Goal: Information Seeking & Learning: Learn about a topic

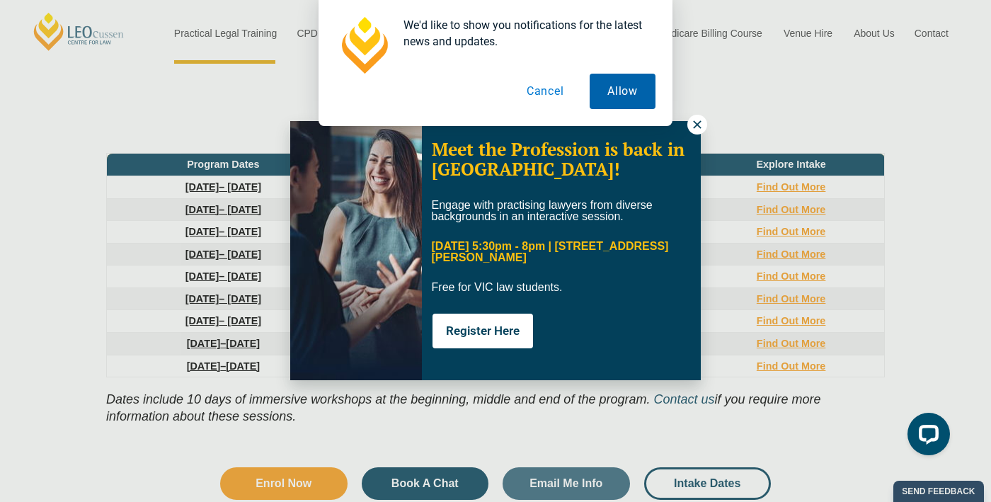
click at [632, 93] on button "Allow" at bounding box center [623, 91] width 66 height 35
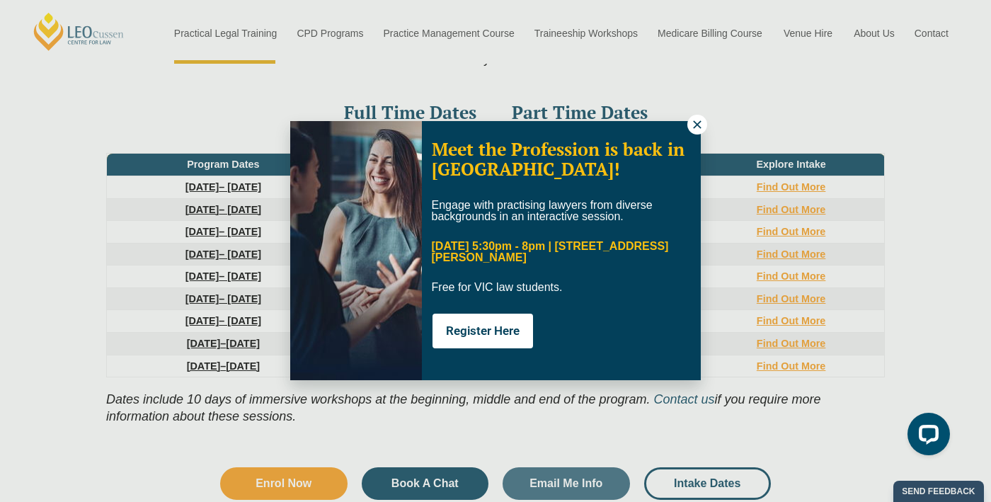
click at [695, 125] on icon at bounding box center [697, 124] width 8 height 8
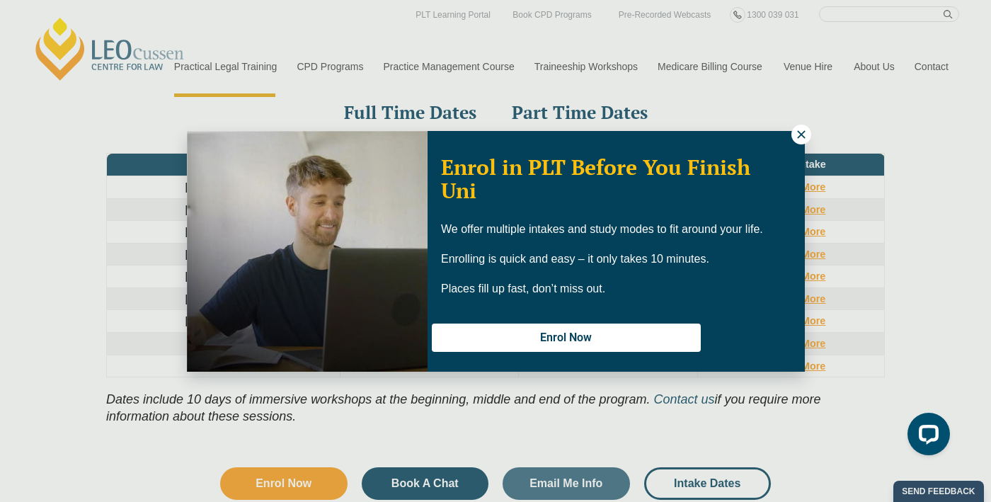
click at [799, 135] on icon at bounding box center [801, 134] width 8 height 8
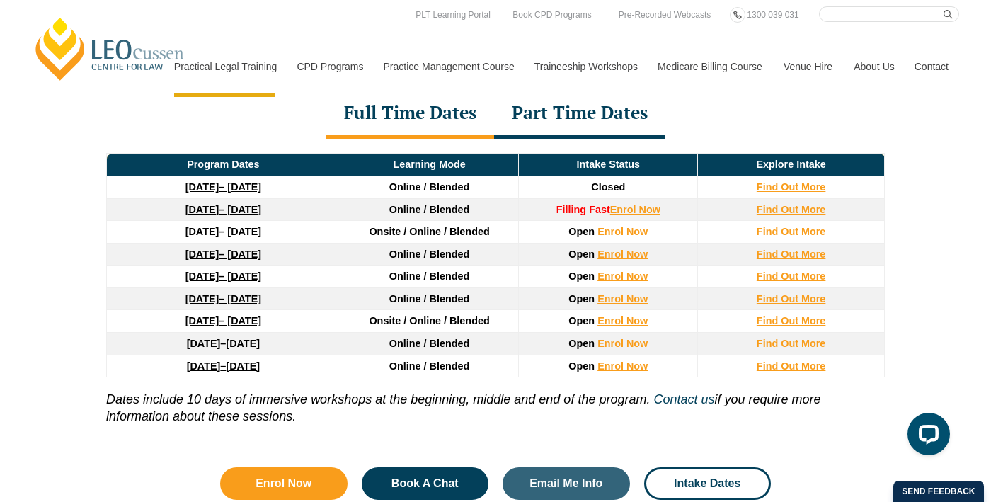
click at [212, 234] on strong "27 January 2026" at bounding box center [202, 231] width 34 height 11
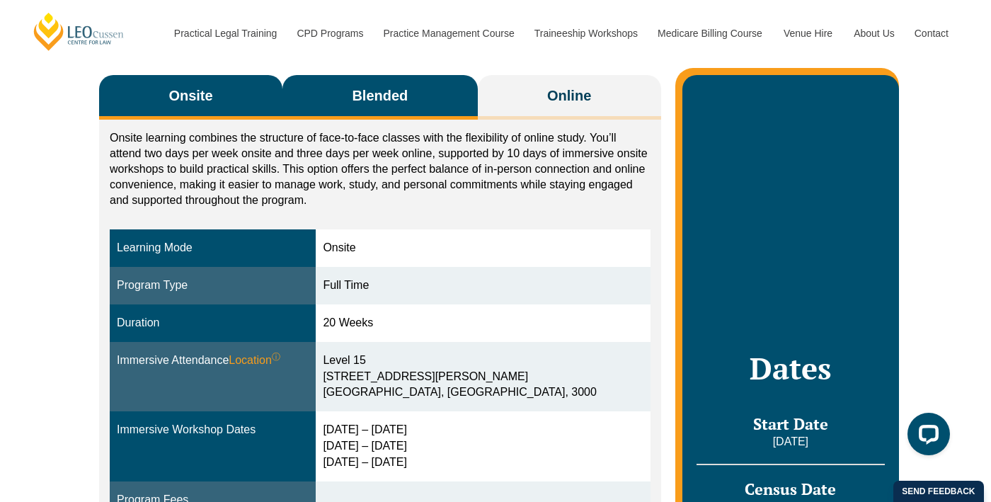
click at [371, 99] on span "Blended" at bounding box center [380, 96] width 56 height 20
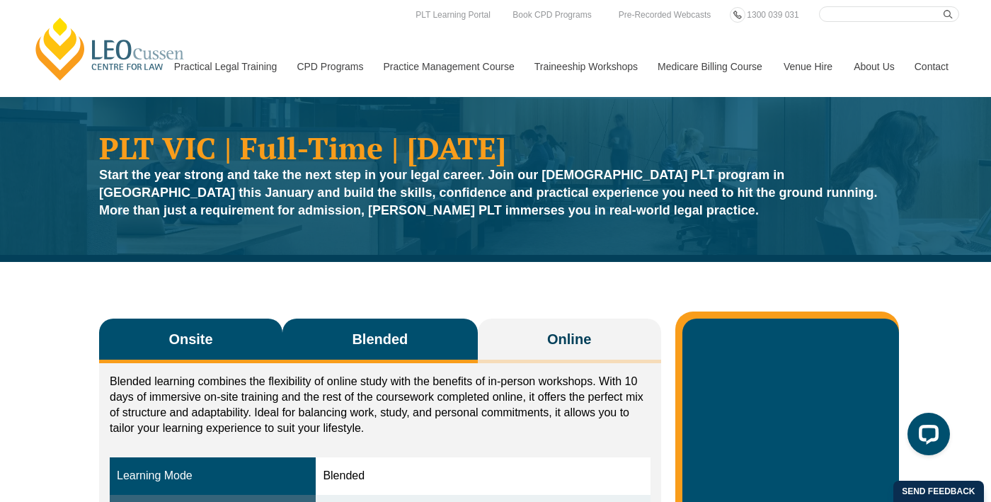
click at [222, 330] on button "Onsite" at bounding box center [190, 341] width 183 height 45
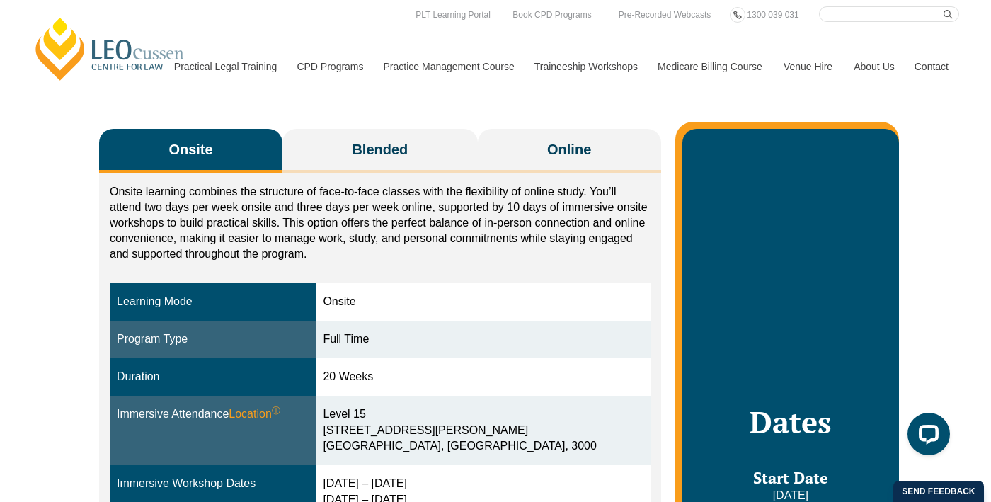
scroll to position [184, 0]
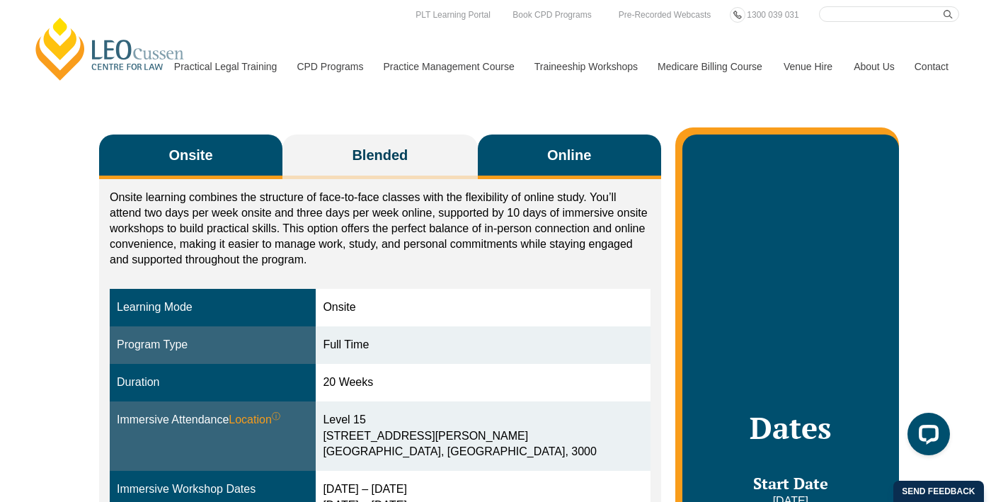
click at [628, 159] on button "Online" at bounding box center [569, 157] width 183 height 45
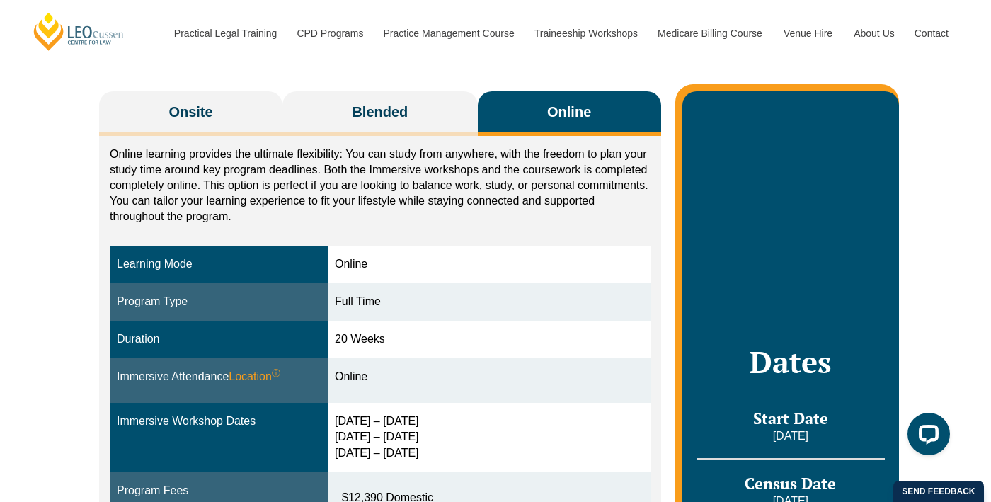
scroll to position [234, 0]
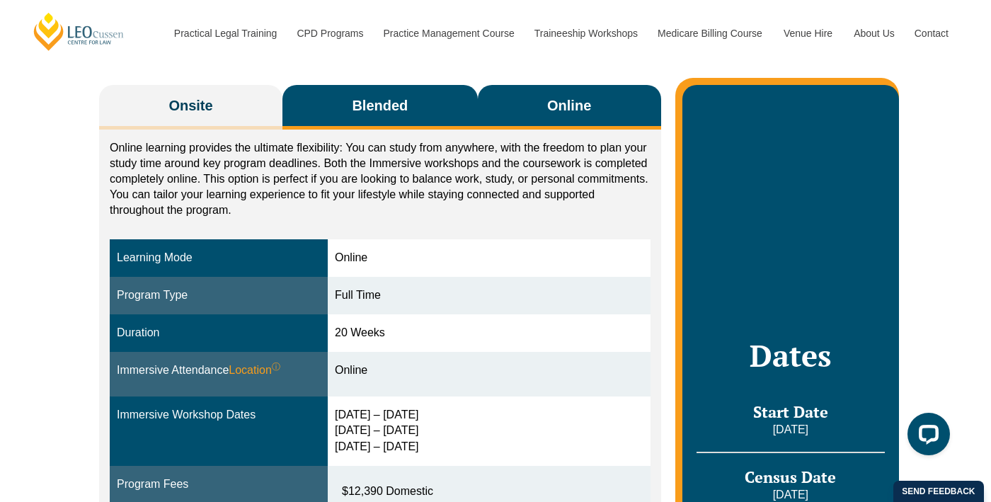
click at [398, 123] on button "Blended" at bounding box center [379, 107] width 195 height 45
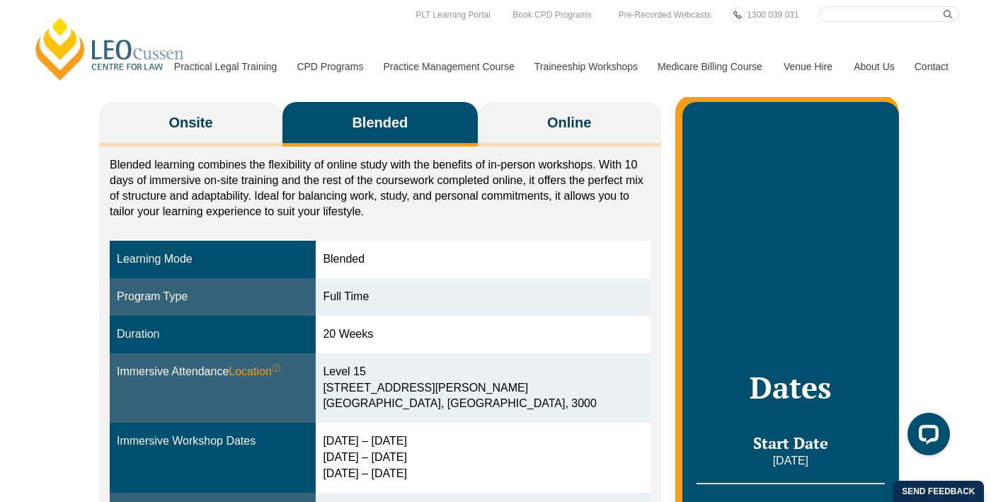
scroll to position [203, 0]
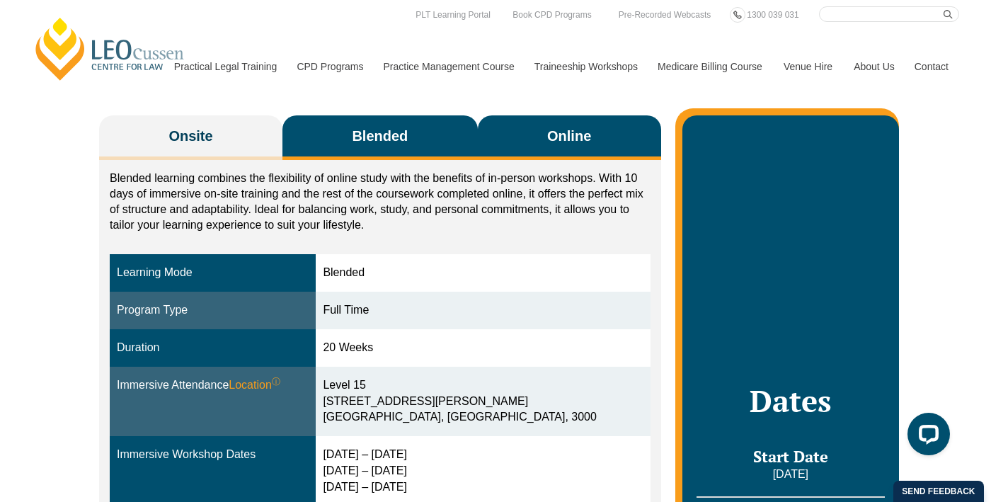
click at [560, 147] on button "Online" at bounding box center [569, 137] width 183 height 45
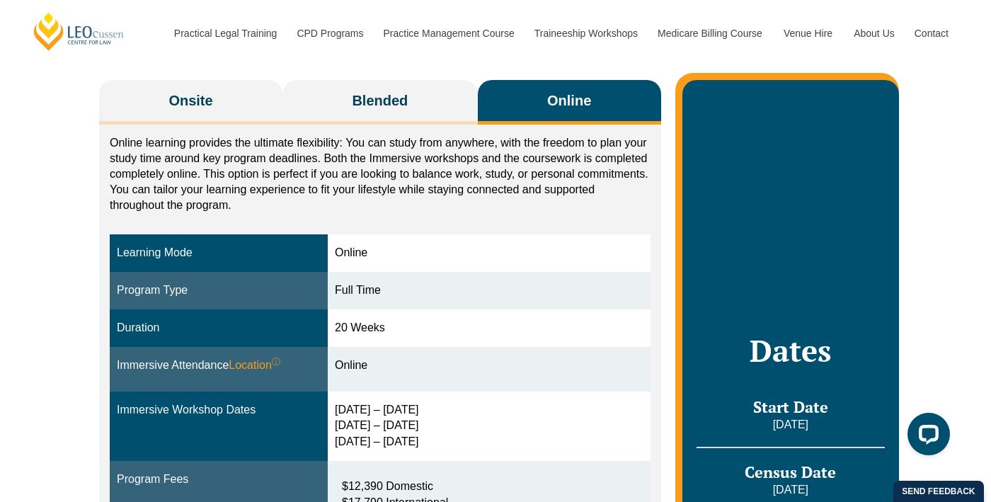
scroll to position [237, 0]
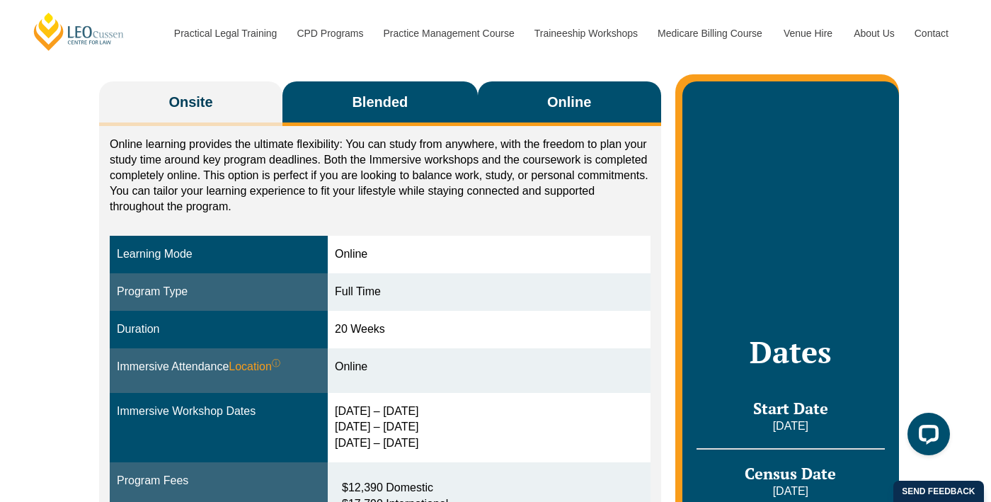
click at [413, 119] on button "Blended" at bounding box center [379, 103] width 195 height 45
